Goal: Task Accomplishment & Management: Use online tool/utility

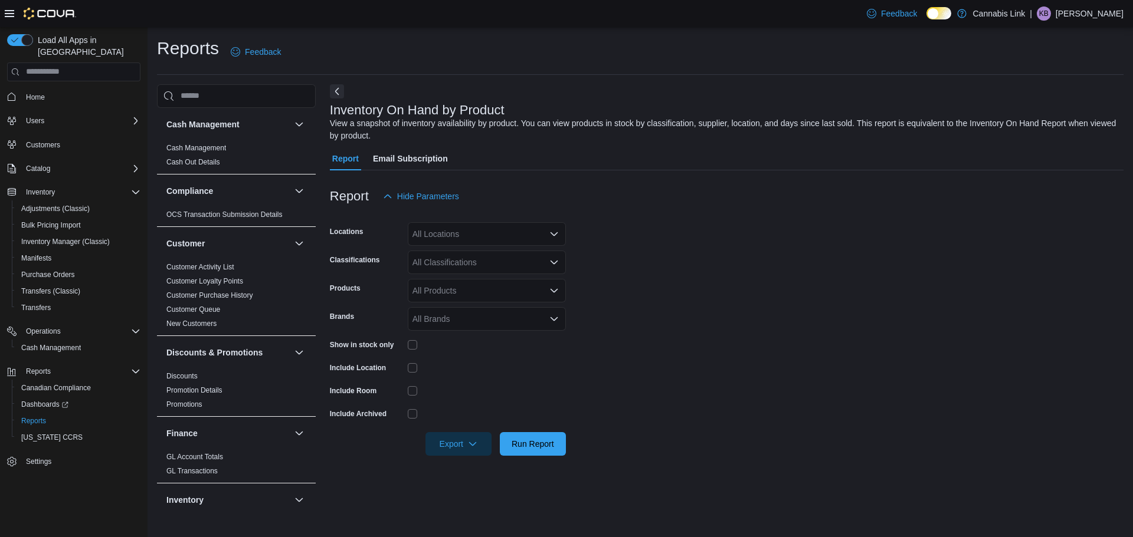
click at [452, 237] on div "All Locations" at bounding box center [487, 234] width 158 height 24
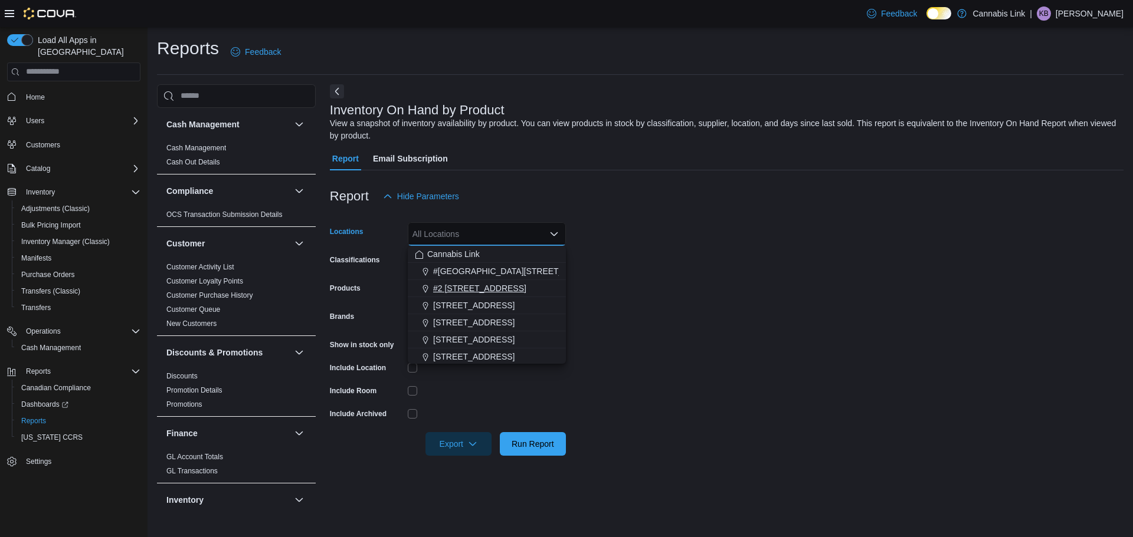
click at [474, 291] on span "#2 [STREET_ADDRESS]" at bounding box center [479, 289] width 93 height 12
drag, startPoint x: 722, startPoint y: 322, endPoint x: 510, endPoint y: 362, distance: 216.0
click at [679, 336] on form "Locations #2 [STREET_ADDRESS] Combo box. Selected. #2 [STREET_ADDRESS] Press Ba…" at bounding box center [726, 332] width 793 height 248
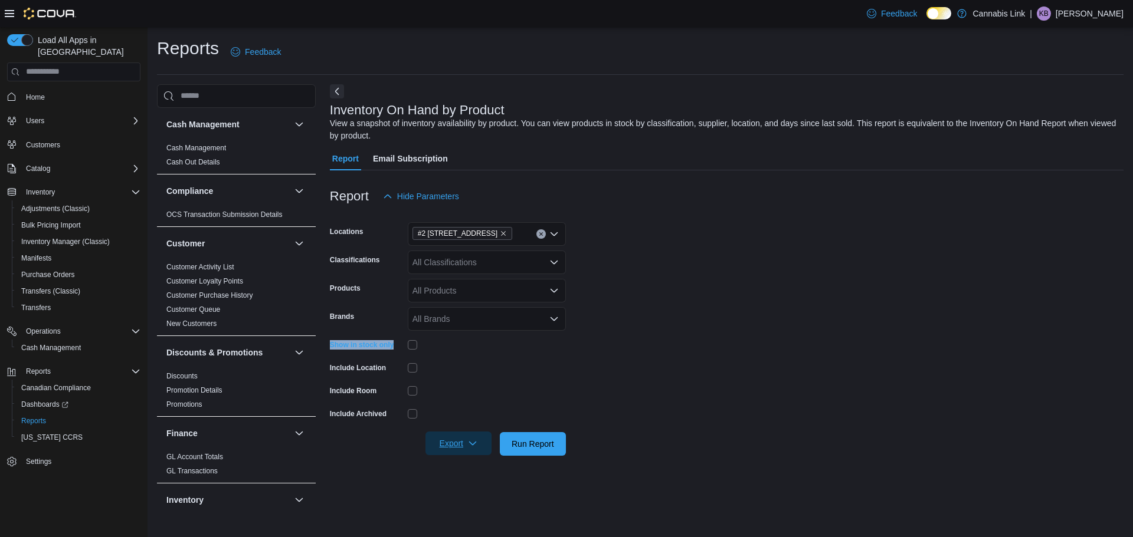
click at [481, 441] on span "Export" at bounding box center [458, 444] width 52 height 24
click at [471, 239] on div "All Locations" at bounding box center [487, 234] width 158 height 24
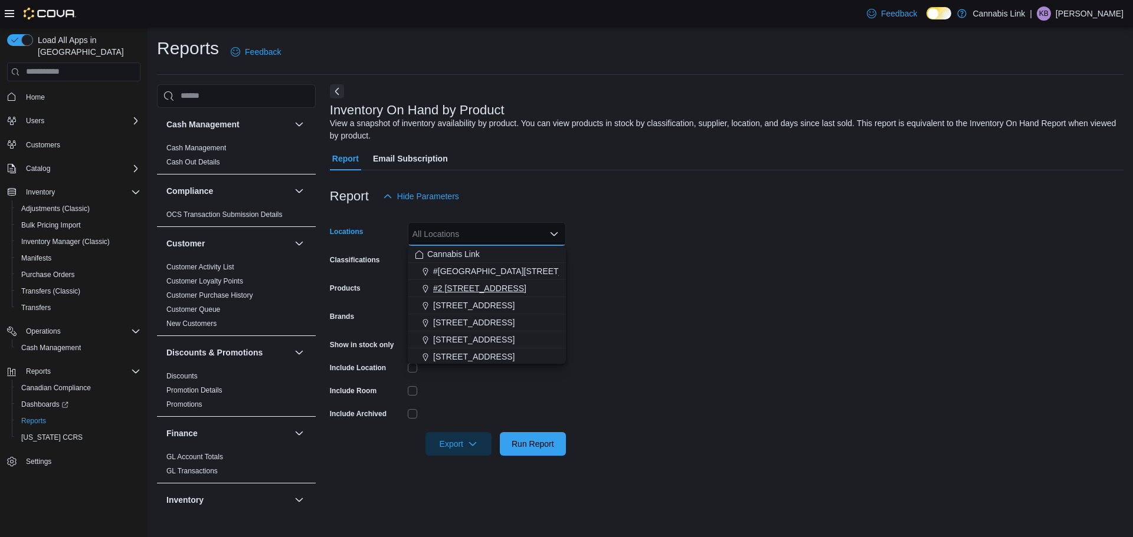
click at [475, 290] on span "#2 [STREET_ADDRESS]" at bounding box center [479, 289] width 93 height 12
click at [783, 324] on form "Locations #2 [STREET_ADDRESS] Combo box. Selected. #2 [STREET_ADDRESS] Press Ba…" at bounding box center [726, 332] width 793 height 248
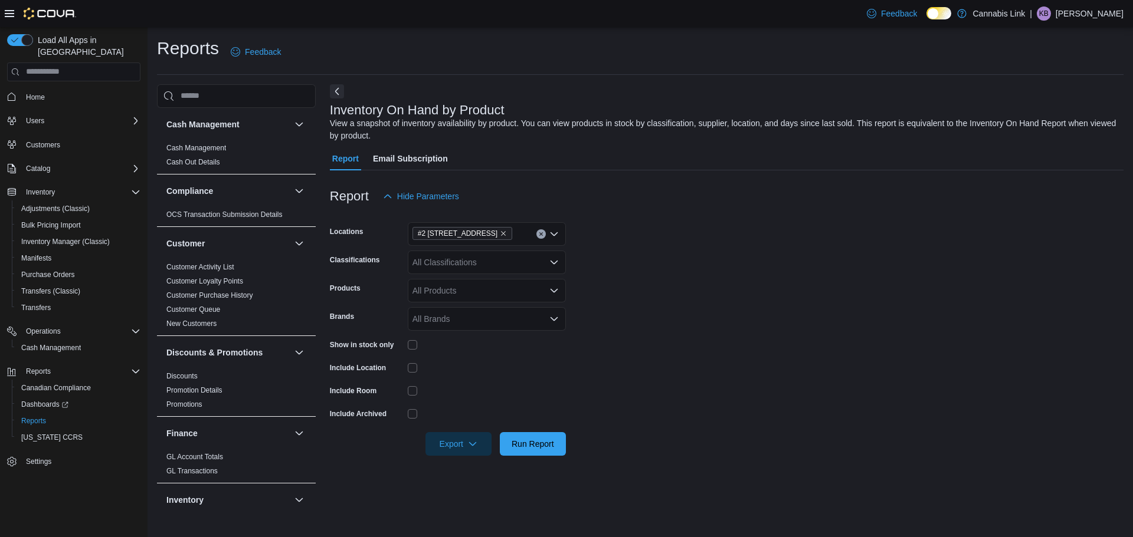
click at [412, 351] on div at bounding box center [487, 345] width 158 height 18
click at [417, 350] on div at bounding box center [487, 345] width 158 height 18
click at [467, 437] on span "Export" at bounding box center [458, 444] width 52 height 24
click at [477, 373] on span "Export to Excel" at bounding box center [460, 373] width 53 height 9
click at [445, 223] on div "All Locations" at bounding box center [487, 234] width 158 height 24
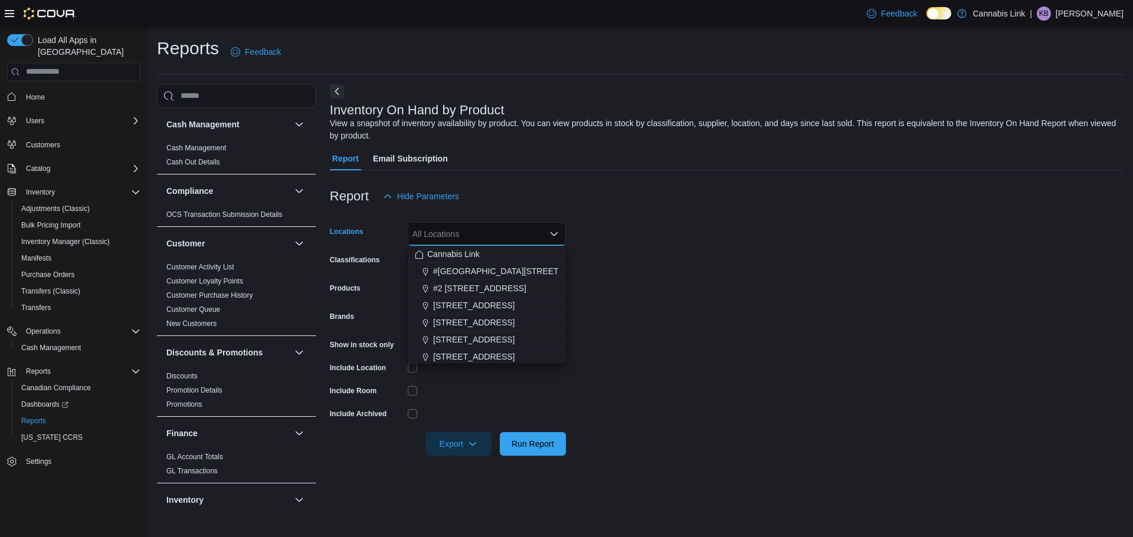
drag, startPoint x: 502, startPoint y: 290, endPoint x: 677, endPoint y: 301, distance: 175.0
click at [502, 289] on span "#2 [STREET_ADDRESS]" at bounding box center [479, 289] width 93 height 12
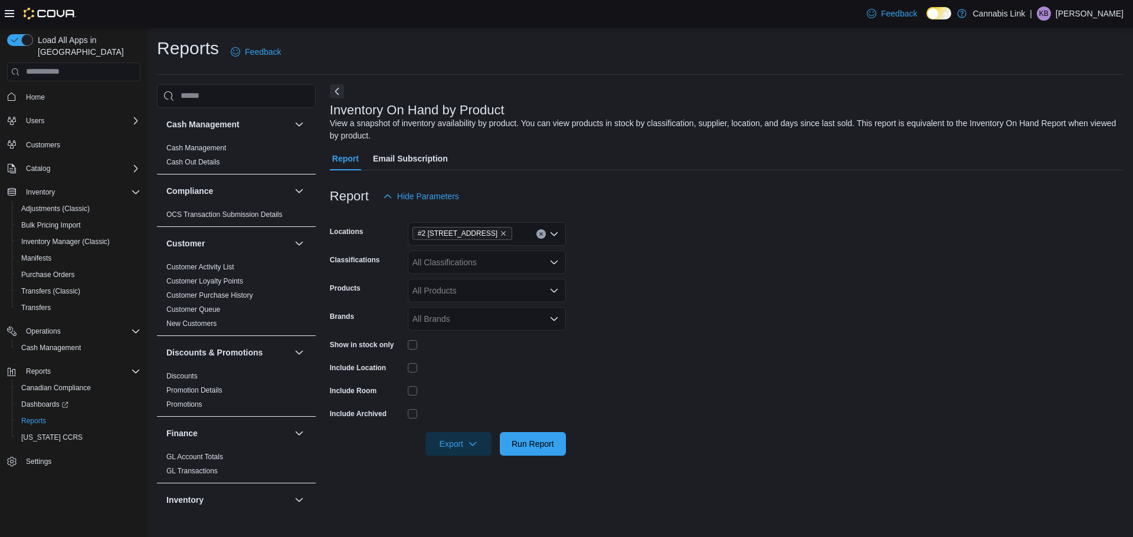
drag, startPoint x: 681, startPoint y: 301, endPoint x: 659, endPoint y: 303, distance: 22.5
click at [679, 301] on form "Locations #2 1149 Western Rd. Classifications All Classifications Products All …" at bounding box center [726, 332] width 793 height 248
click at [416, 351] on div at bounding box center [487, 345] width 158 height 18
drag, startPoint x: 462, startPoint y: 439, endPoint x: 478, endPoint y: 452, distance: 20.5
click at [464, 441] on span "Export" at bounding box center [458, 444] width 52 height 24
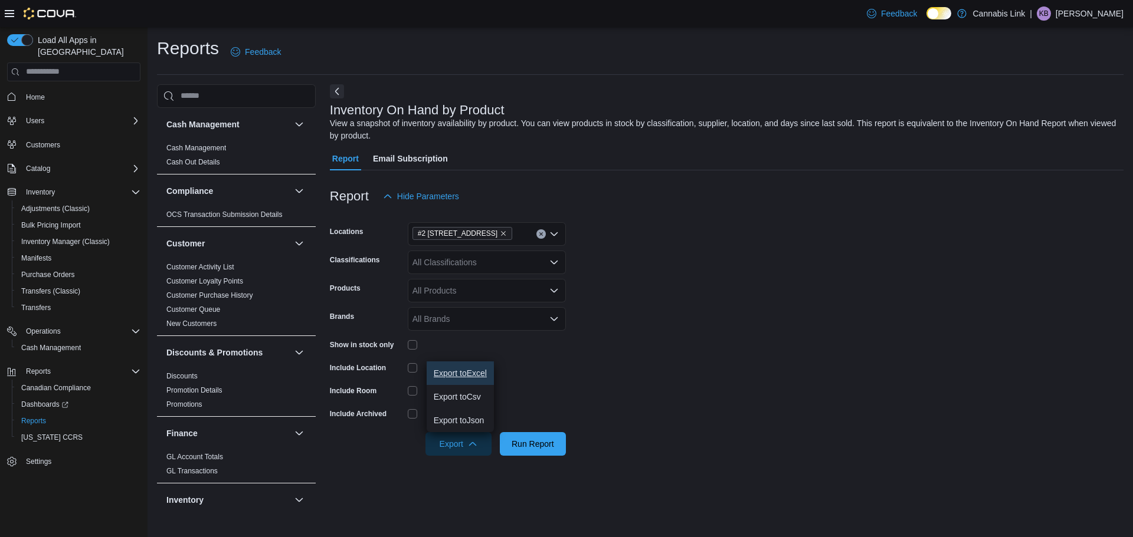
click at [480, 379] on button "Export to Excel" at bounding box center [459, 374] width 67 height 24
click at [486, 247] on form "Locations All Locations Classifications All Classifications Products All Produc…" at bounding box center [726, 332] width 793 height 248
click at [498, 233] on div "All Locations" at bounding box center [487, 234] width 158 height 24
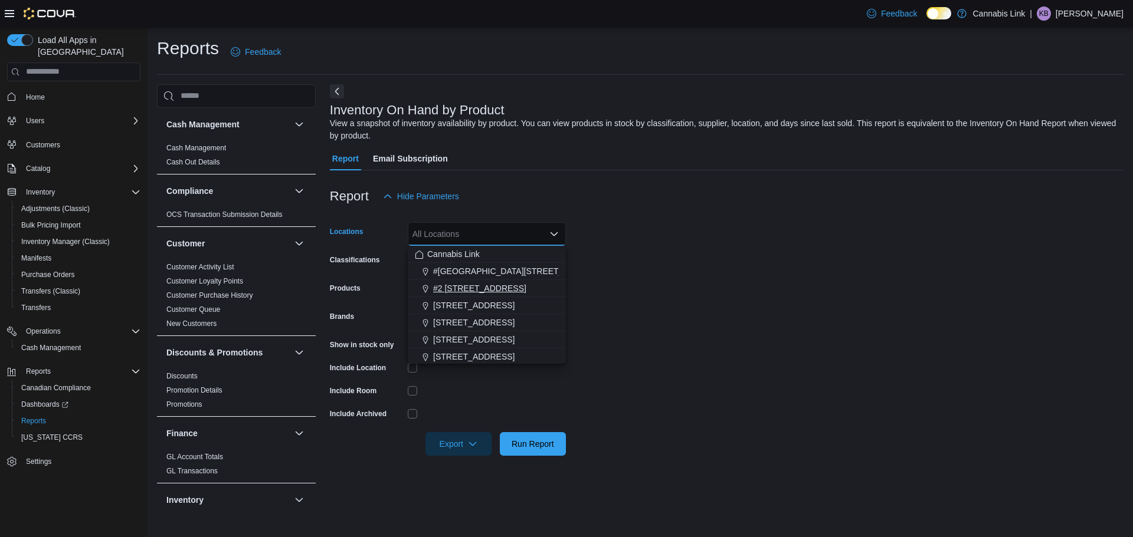
drag, startPoint x: 495, startPoint y: 288, endPoint x: 711, endPoint y: 320, distance: 218.2
click at [496, 289] on span "#2 [STREET_ADDRESS]" at bounding box center [479, 289] width 93 height 12
drag, startPoint x: 711, startPoint y: 320, endPoint x: 682, endPoint y: 333, distance: 31.7
click at [708, 321] on form "Locations All Locations Combo box. Selected. Combo box input. All Locations. Ty…" at bounding box center [726, 332] width 793 height 248
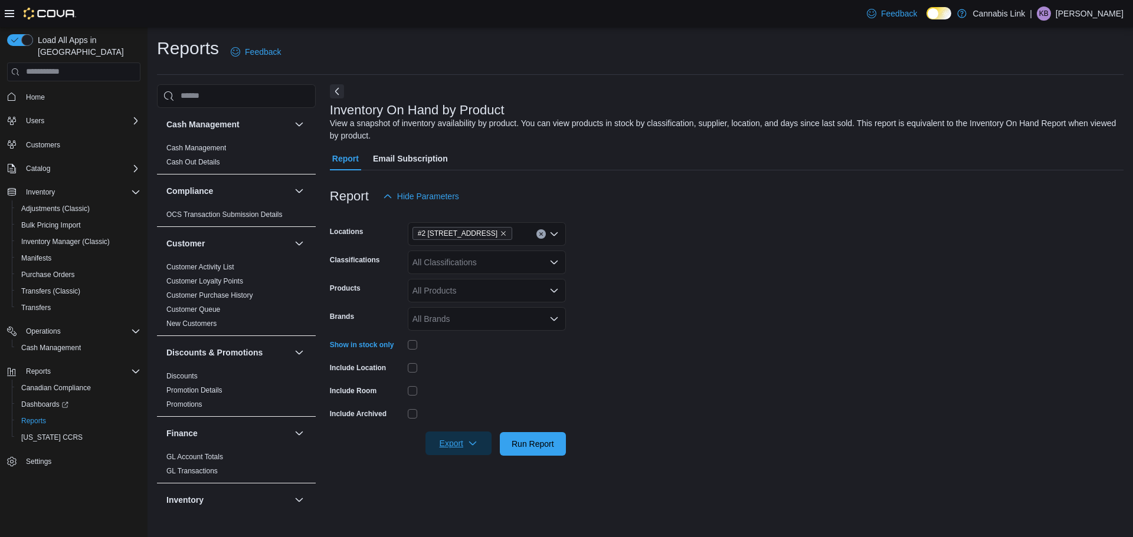
click at [466, 438] on span "Export" at bounding box center [458, 444] width 52 height 24
click at [477, 372] on span "Export to Excel" at bounding box center [460, 373] width 53 height 9
click at [492, 237] on div "All Locations" at bounding box center [487, 234] width 158 height 24
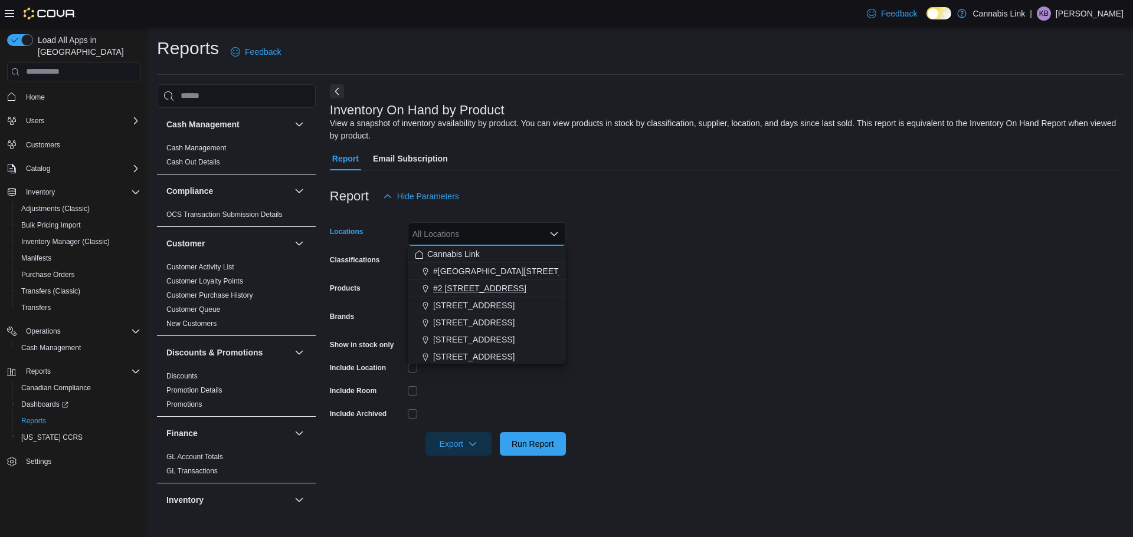
click at [508, 285] on span "#2 [STREET_ADDRESS]" at bounding box center [479, 289] width 93 height 12
click at [677, 283] on form "Locations #2 [STREET_ADDRESS] Combo box. Selected. #2 [STREET_ADDRESS] Press Ba…" at bounding box center [726, 332] width 793 height 248
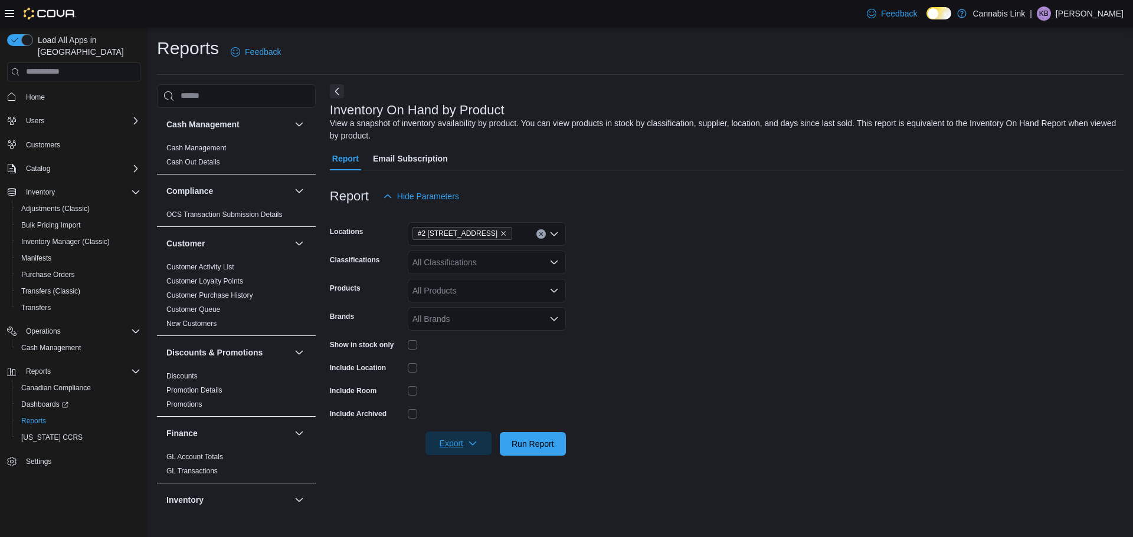
click at [471, 437] on span "Export" at bounding box center [458, 444] width 52 height 24
click at [464, 369] on span "Export to Excel" at bounding box center [460, 373] width 53 height 9
